Goal: Transaction & Acquisition: Purchase product/service

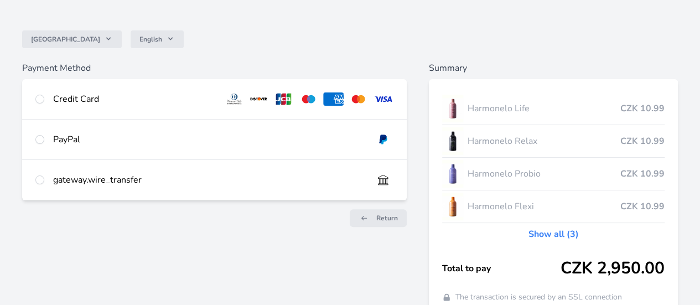
scroll to position [76, 0]
click at [44, 100] on input "radio" at bounding box center [39, 99] width 9 height 9
radio input "true"
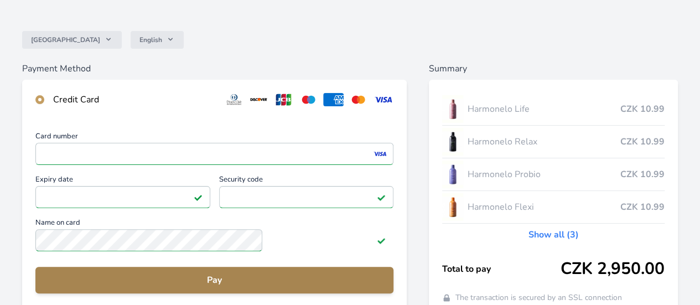
click at [321, 287] on span "Pay" at bounding box center [214, 280] width 341 height 13
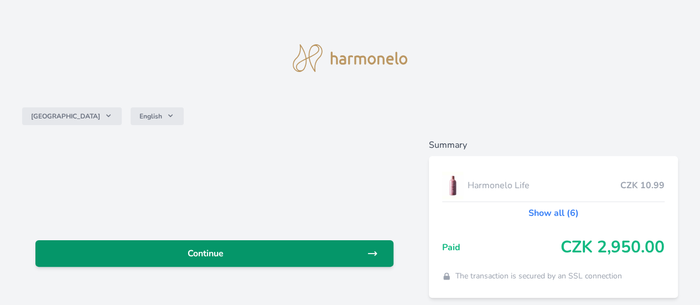
click at [289, 256] on span "Continue" at bounding box center [205, 253] width 323 height 13
